Goal: Information Seeking & Learning: Stay updated

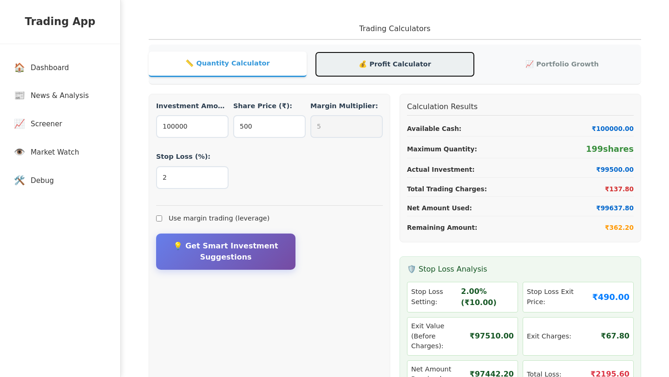
click at [382, 69] on button "💰 Profit Calculator" at bounding box center [395, 64] width 158 height 24
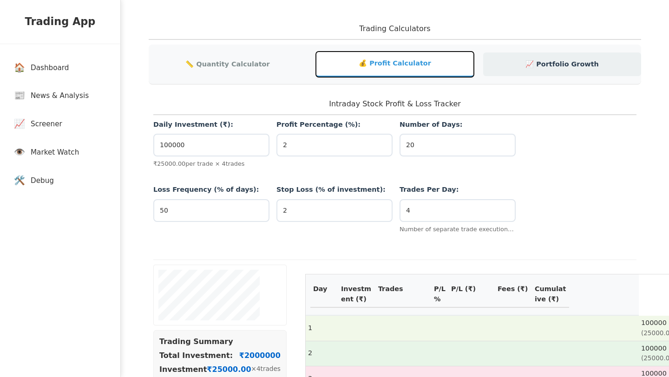
click at [515, 66] on button "📈 Portfolio Growth" at bounding box center [562, 64] width 158 height 24
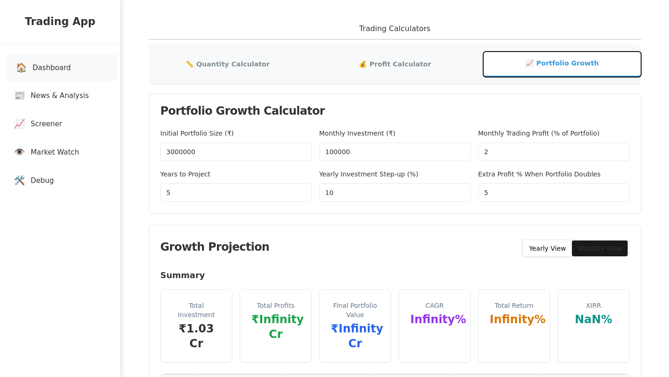
click at [79, 75] on link "🏠 Dashboard" at bounding box center [62, 67] width 111 height 27
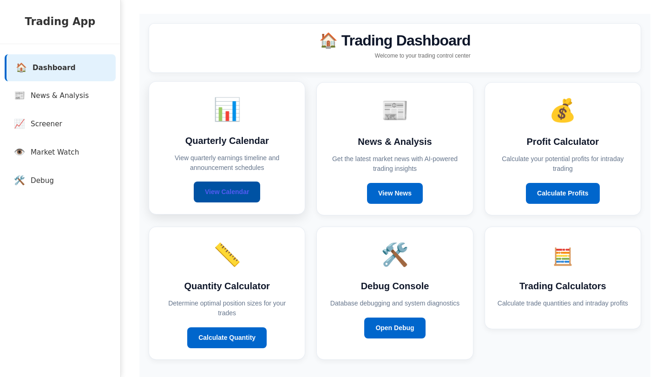
scroll to position [28, 0]
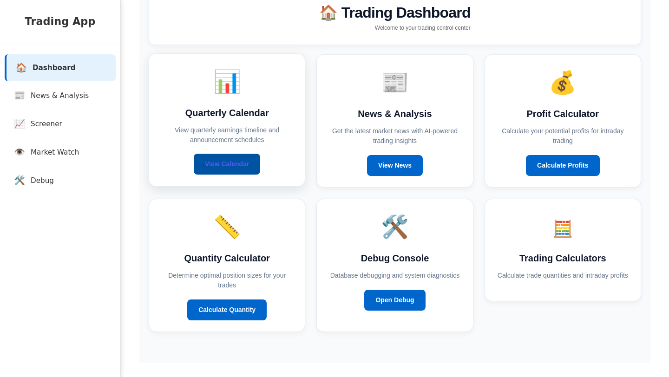
click at [249, 172] on link "View Calendar" at bounding box center [227, 164] width 66 height 21
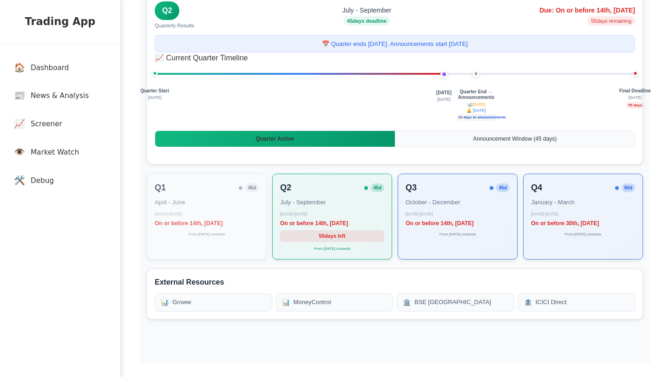
drag, startPoint x: 435, startPoint y: 101, endPoint x: 452, endPoint y: 101, distance: 16.3
click at [452, 101] on div "Today 20 Sept" at bounding box center [444, 97] width 42 height 14
drag, startPoint x: 465, startPoint y: 104, endPoint x: 503, endPoint y: 108, distance: 38.3
click at [503, 108] on div "Quarter Start July 1 Today 20 Sept Quarter End → Announcements 📊 September 30 🔔…" at bounding box center [395, 106] width 480 height 46
click at [494, 105] on div "Quarter End → Announcements 📊 September 30 🔔 1 Oct 10 days to announcements" at bounding box center [475, 105] width 39 height 32
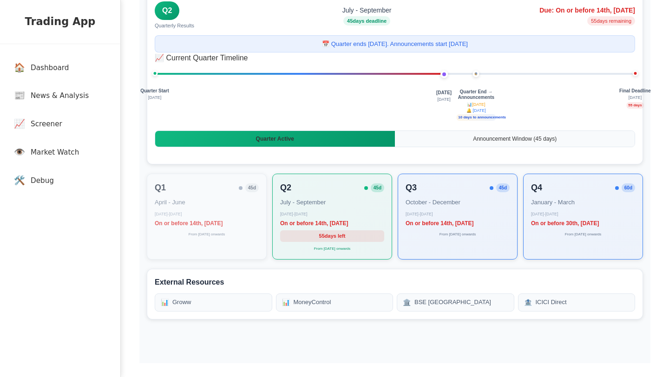
drag, startPoint x: 494, startPoint y: 105, endPoint x: 465, endPoint y: 106, distance: 29.3
click at [465, 106] on div "Quarter End → Announcements 📊 September 30 🔔 1 Oct 10 days to announcements" at bounding box center [475, 105] width 39 height 32
click at [471, 106] on span "📊 September 30" at bounding box center [476, 104] width 20 height 5
drag, startPoint x: 465, startPoint y: 105, endPoint x: 491, endPoint y: 102, distance: 25.7
click at [486, 102] on span "📊 September 30" at bounding box center [476, 104] width 20 height 5
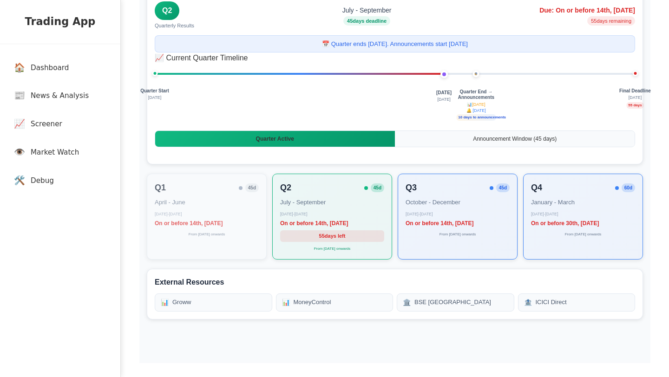
click at [495, 103] on div "Quarter End → Announcements 📊 September 30 🔔 1 Oct 10 days to announcements" at bounding box center [475, 105] width 39 height 32
drag, startPoint x: 495, startPoint y: 103, endPoint x: 475, endPoint y: 105, distance: 20.1
click at [475, 105] on div "Quarter End → Announcements 📊 September 30 🔔 1 Oct 10 days to announcements" at bounding box center [475, 105] width 39 height 32
click at [500, 105] on div "Quarter Start July 1 Today 20 Sept Quarter End → Announcements 📊 September 30 🔔…" at bounding box center [395, 106] width 480 height 46
drag, startPoint x: 500, startPoint y: 105, endPoint x: 489, endPoint y: 105, distance: 11.1
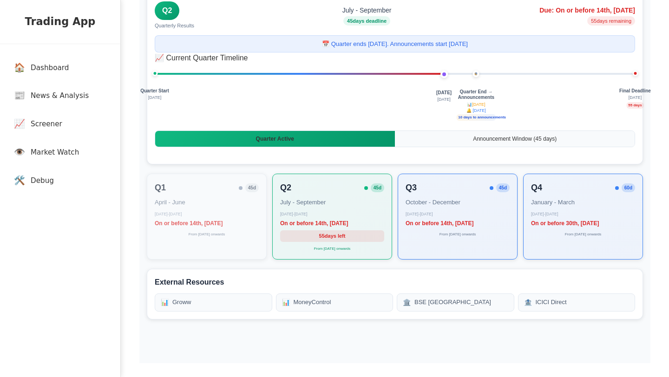
click at [489, 105] on div "Quarter Start July 1 Today 20 Sept Quarter End → Announcements 📊 September 30 🔔…" at bounding box center [395, 106] width 480 height 46
click at [486, 105] on span "📊 September 30" at bounding box center [476, 104] width 20 height 5
drag, startPoint x: 465, startPoint y: 105, endPoint x: 493, endPoint y: 107, distance: 28.4
click at [486, 107] on span "📊 September 30" at bounding box center [476, 104] width 20 height 5
click at [502, 106] on div "Quarter Start July 1 Today 20 Sept Quarter End → Announcements 📊 September 30 🔔…" at bounding box center [395, 106] width 480 height 46
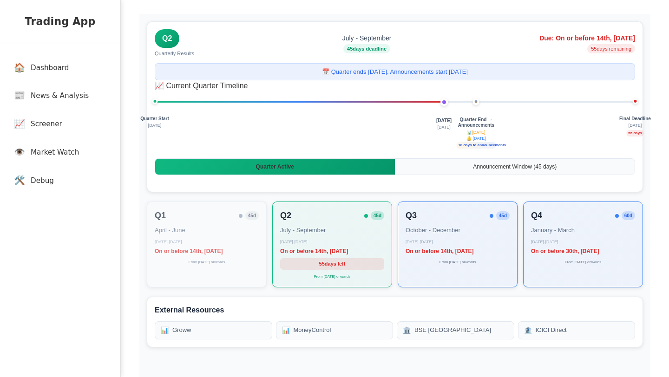
scroll to position [28, 0]
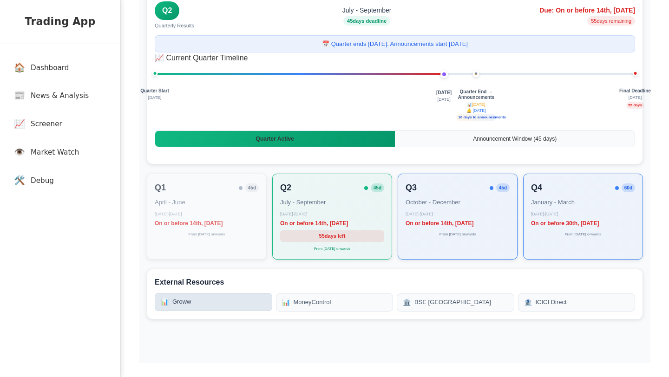
click at [230, 308] on link "📊 Groww" at bounding box center [214, 302] width 118 height 18
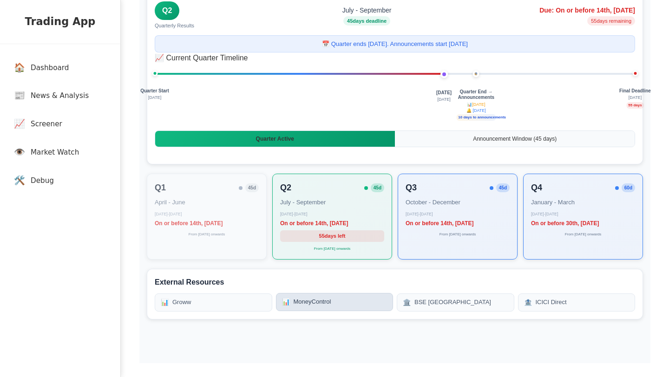
click at [312, 300] on link "📊 MoneyControl" at bounding box center [335, 302] width 118 height 18
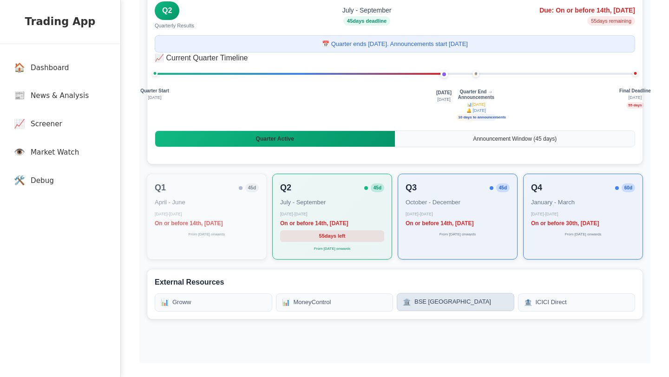
click at [427, 302] on link "🏛️ BSE India" at bounding box center [456, 302] width 118 height 18
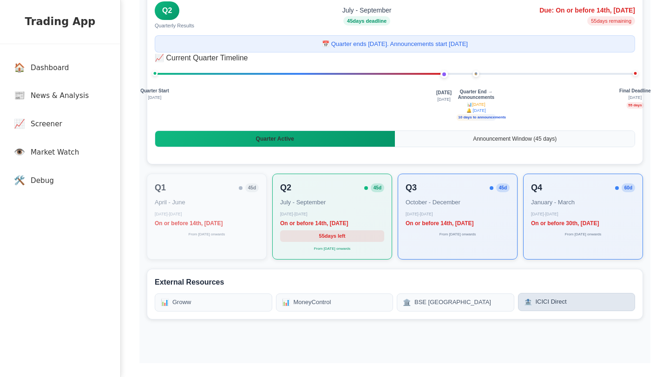
click at [575, 302] on link "🏦 ICICI Direct" at bounding box center [577, 302] width 118 height 18
